Goal: Transaction & Acquisition: Purchase product/service

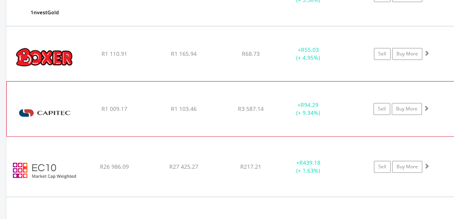
scroll to position [707, 0]
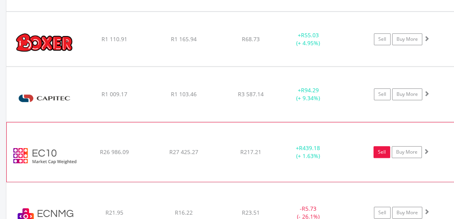
click at [382, 151] on link "Sell" at bounding box center [382, 152] width 17 height 12
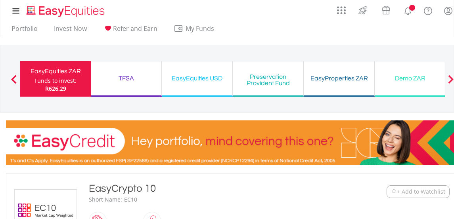
scroll to position [421, 0]
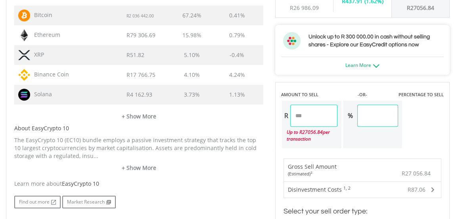
click at [320, 116] on input "********" at bounding box center [313, 116] width 47 height 22
type input "*"
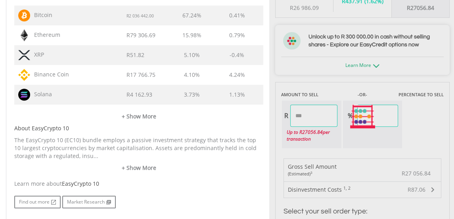
type input "******"
type input "****"
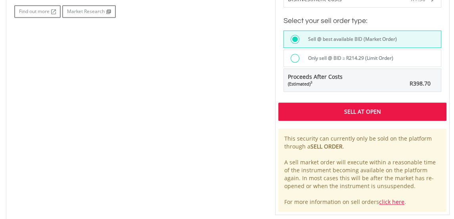
scroll to position [597, 0]
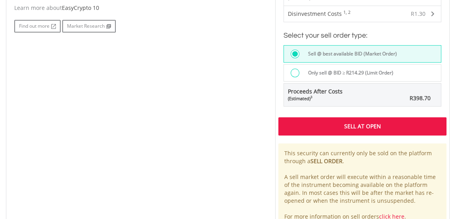
click at [324, 125] on div "Sell At Open" at bounding box center [362, 126] width 168 height 18
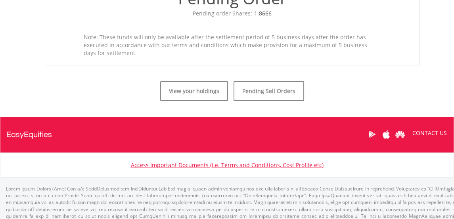
scroll to position [348, 0]
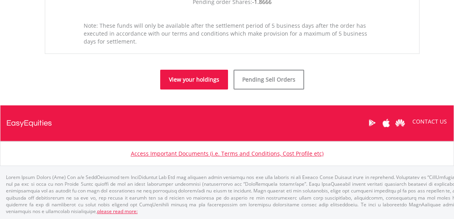
click at [194, 79] on link "View your holdings" at bounding box center [194, 80] width 68 height 20
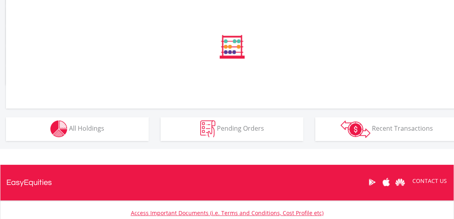
scroll to position [308, 0]
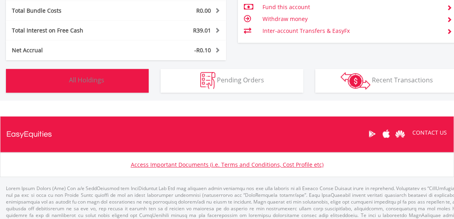
scroll to position [76, 150]
click at [85, 80] on span "All Holdings" at bounding box center [86, 80] width 35 height 9
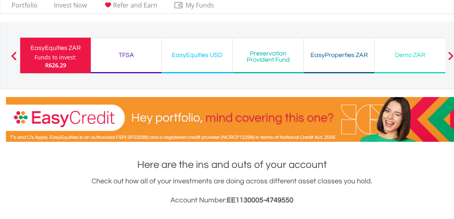
scroll to position [0, 0]
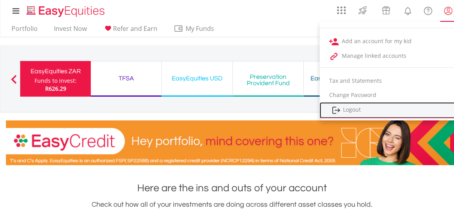
click at [353, 109] on link "Logout" at bounding box center [389, 110] width 139 height 16
